Goal: Go to known website: Access a specific website the user already knows

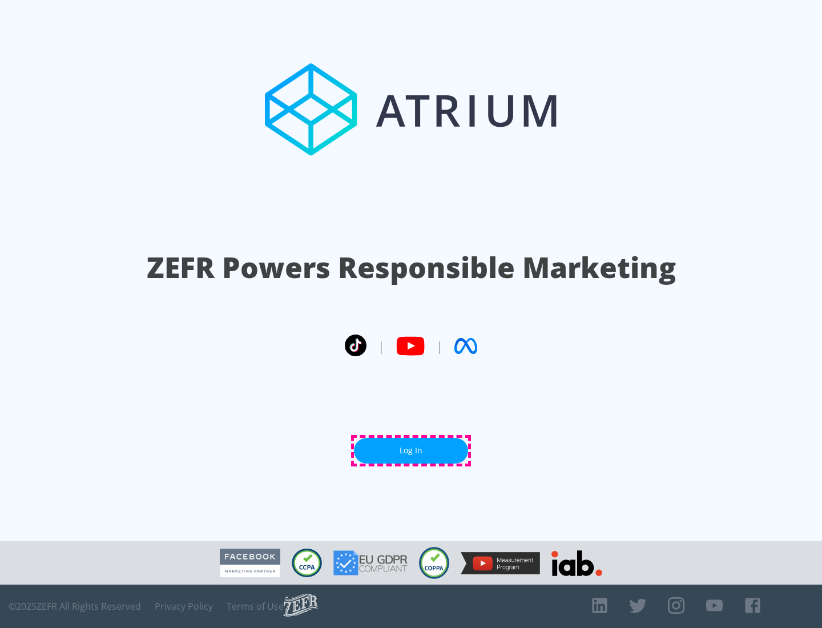
click at [411, 450] on link "Log In" at bounding box center [411, 451] width 114 height 26
